Goal: Go to known website: Access a specific website the user already knows

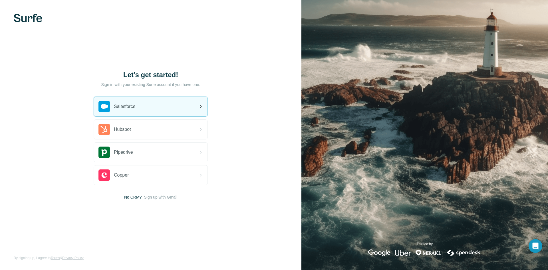
click at [148, 104] on div "Salesforce" at bounding box center [151, 106] width 114 height 19
